Goal: Task Accomplishment & Management: Manage account settings

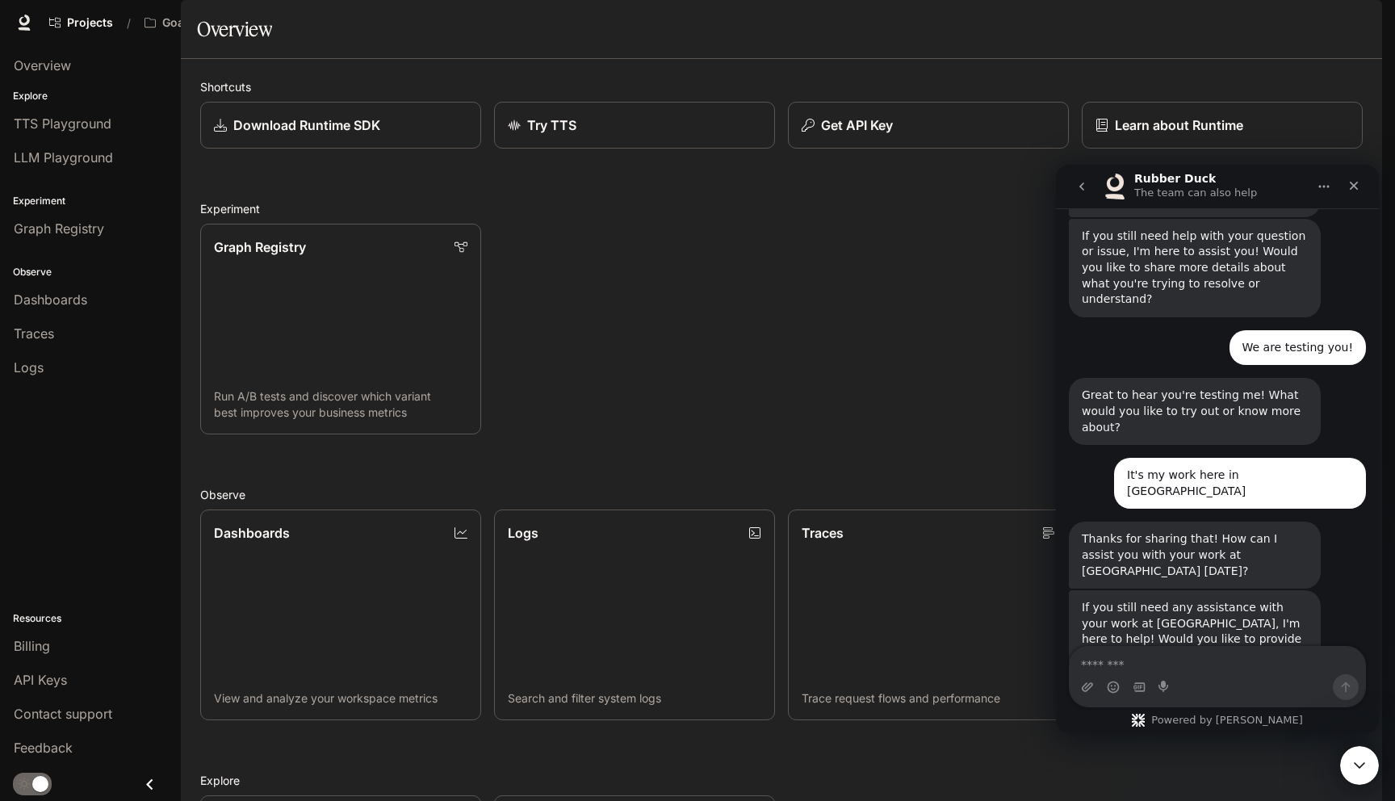
scroll to position [510, 0]
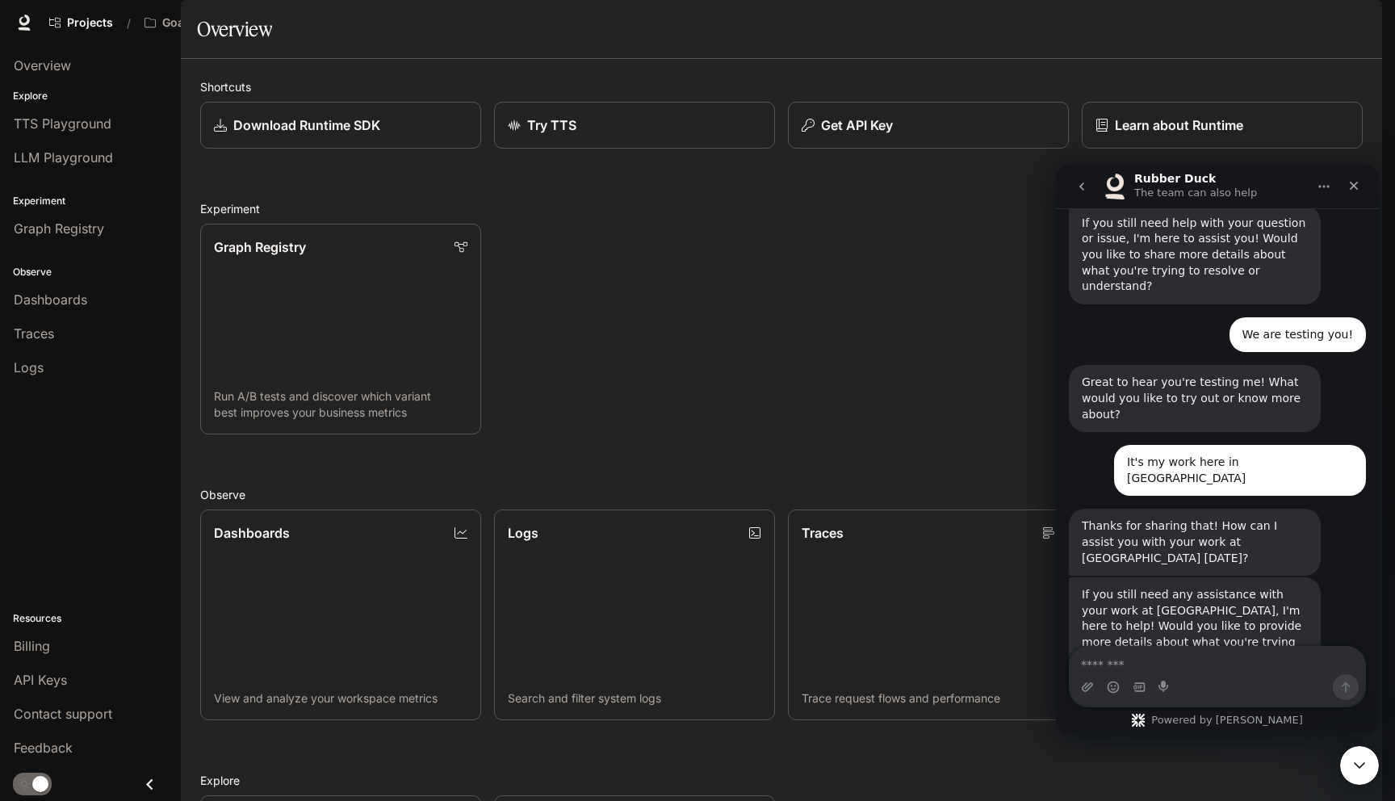
click at [1080, 27] on span "Character Studio" at bounding box center [1088, 23] width 90 height 20
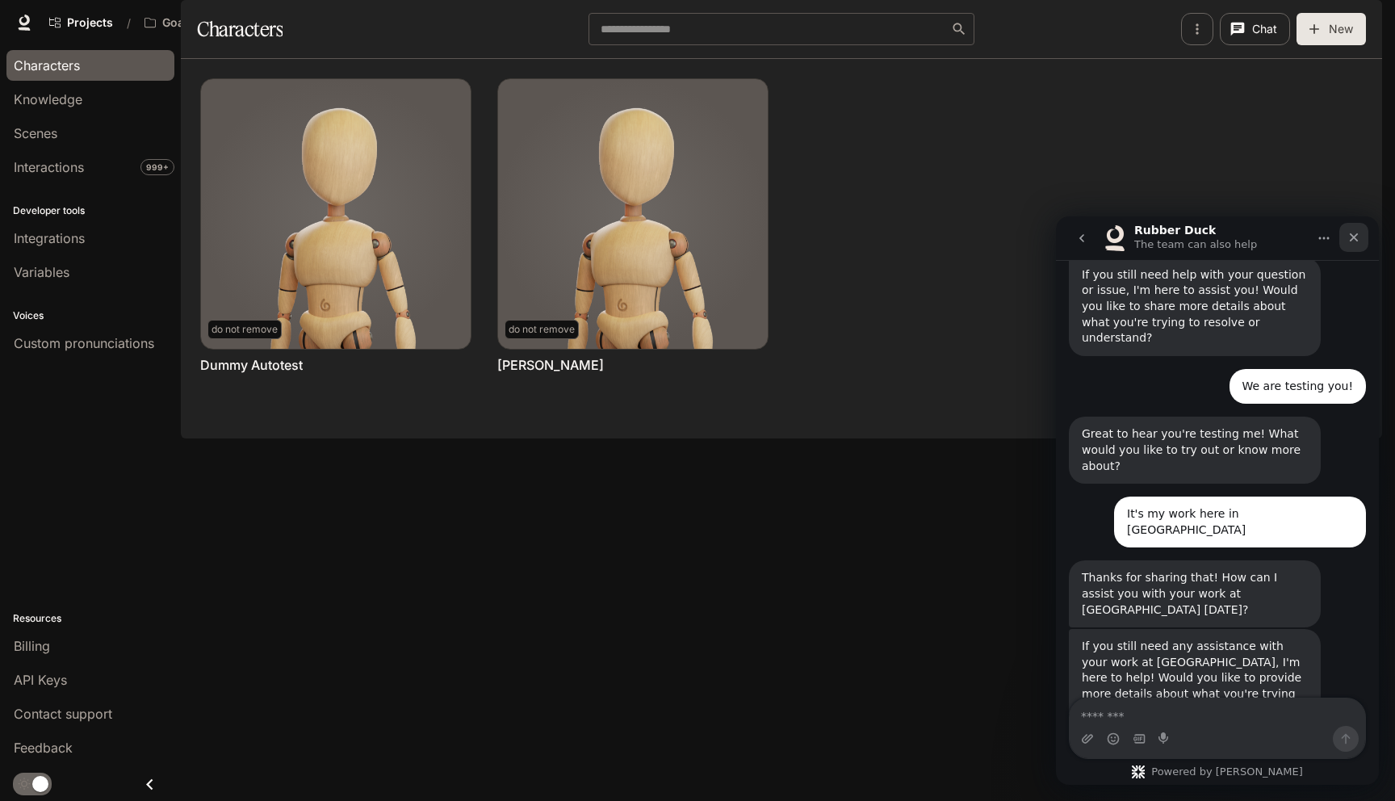
click at [1353, 241] on icon "Close" at bounding box center [1354, 237] width 13 height 13
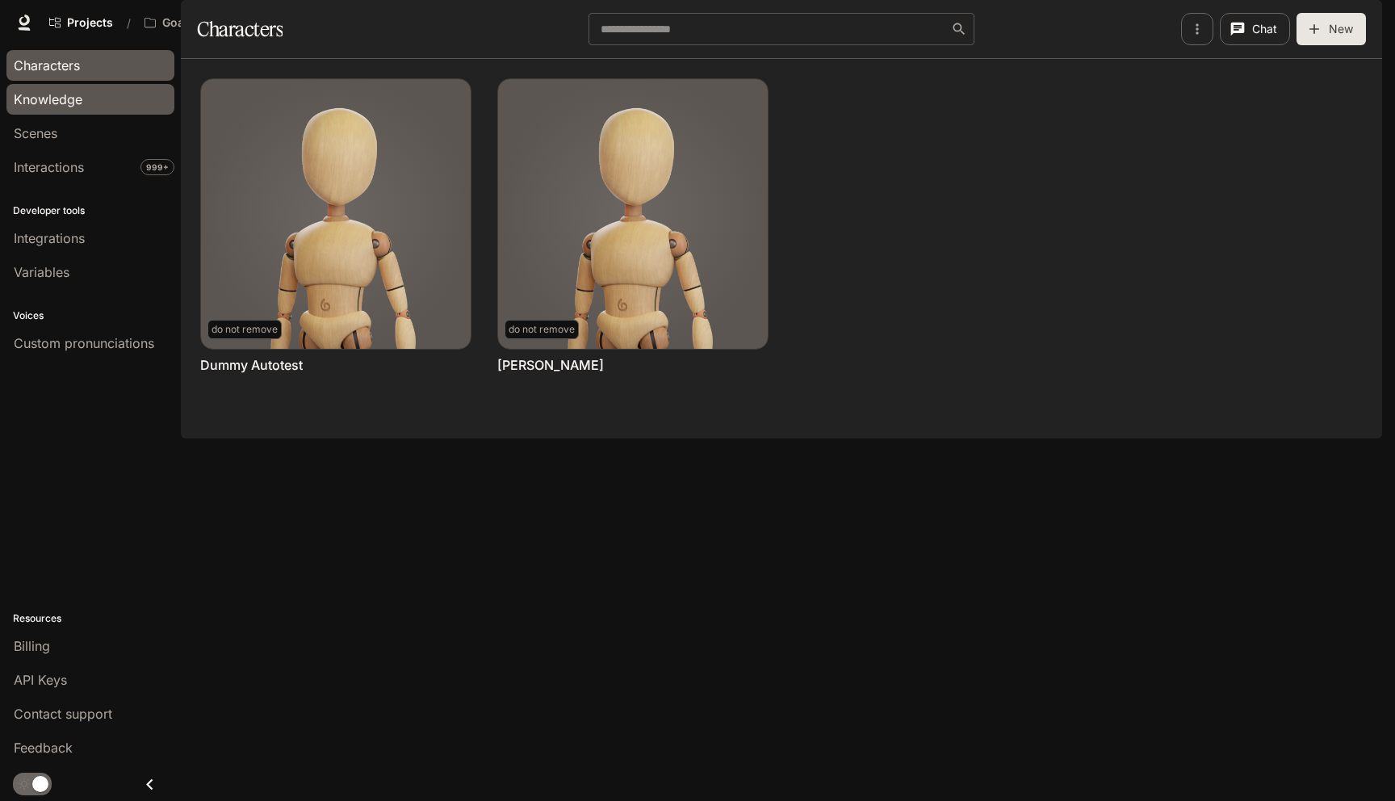
scroll to position [510, 0]
click at [89, 34] on link "Projects" at bounding box center [81, 22] width 78 height 32
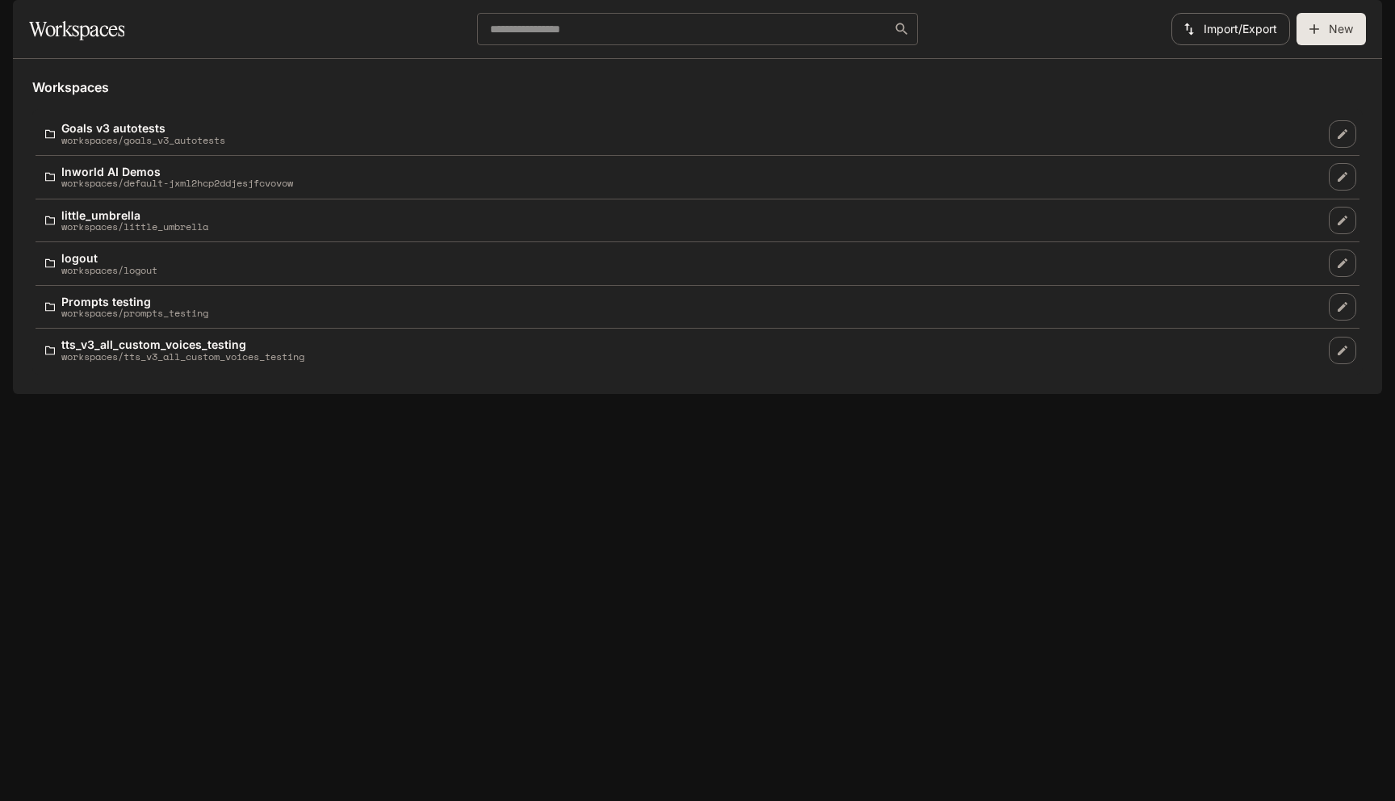
click at [1371, 22] on button "button" at bounding box center [1360, 22] width 32 height 32
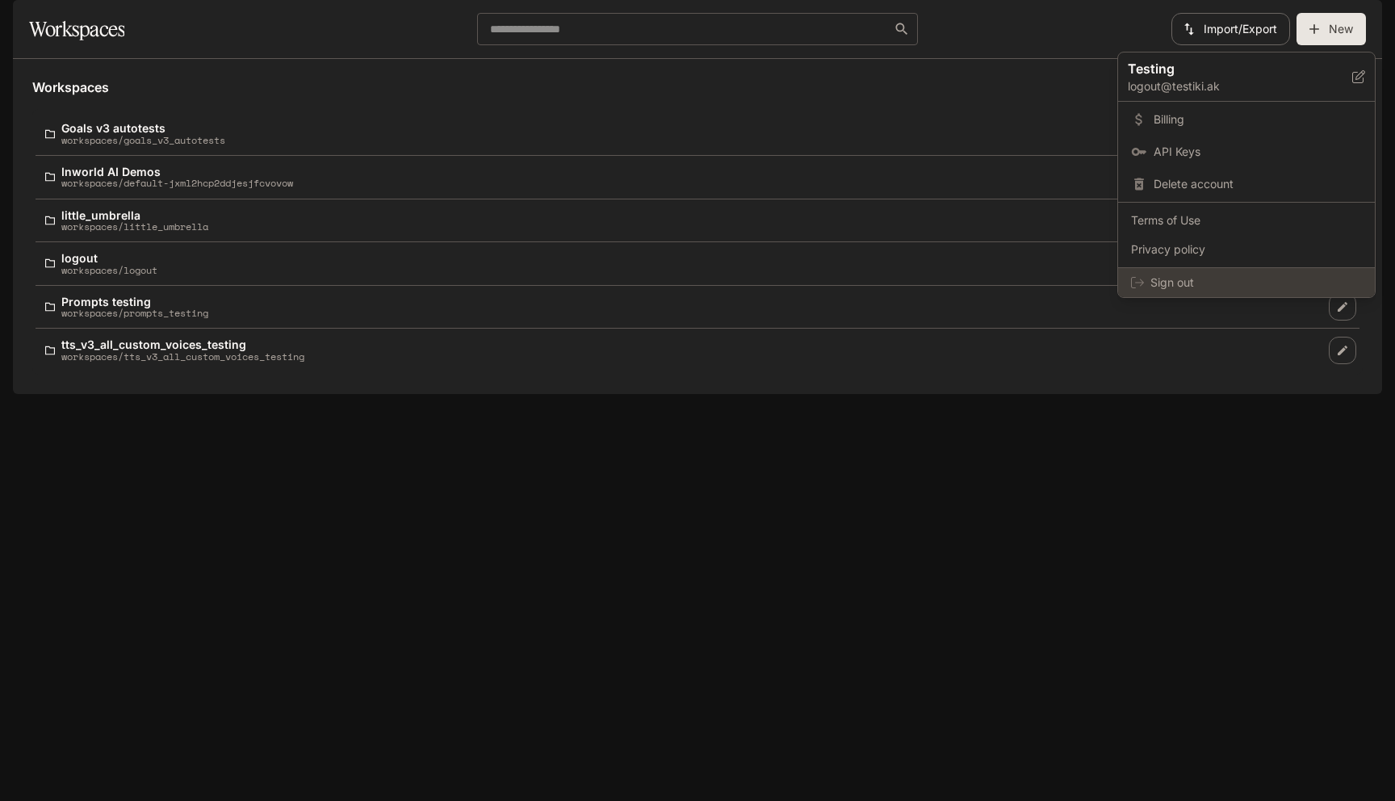
click at [1206, 286] on span "Sign out" at bounding box center [1257, 283] width 212 height 16
